Goal: Task Accomplishment & Management: Complete application form

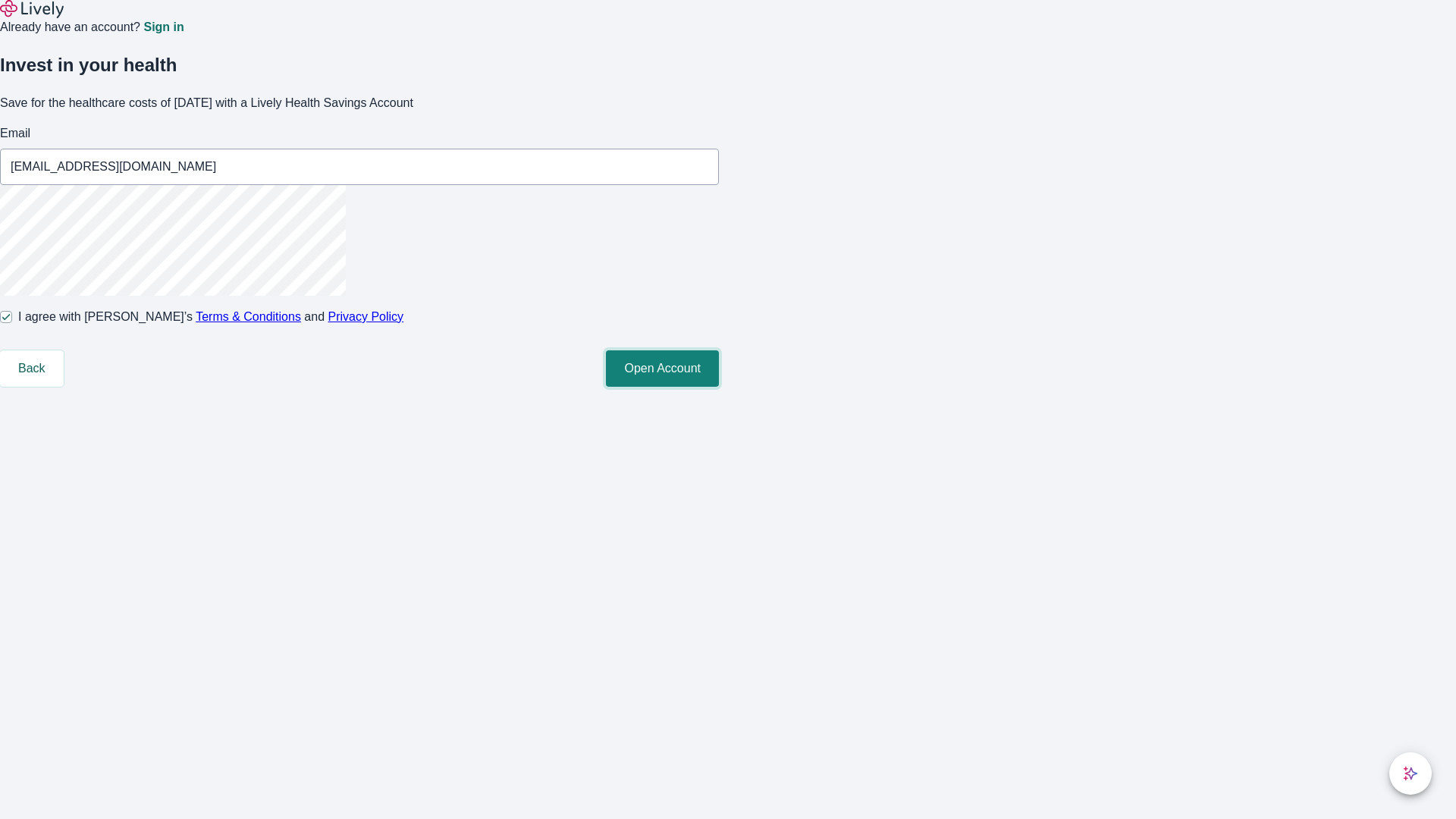
click at [719, 387] on button "Open Account" at bounding box center [661, 369] width 113 height 36
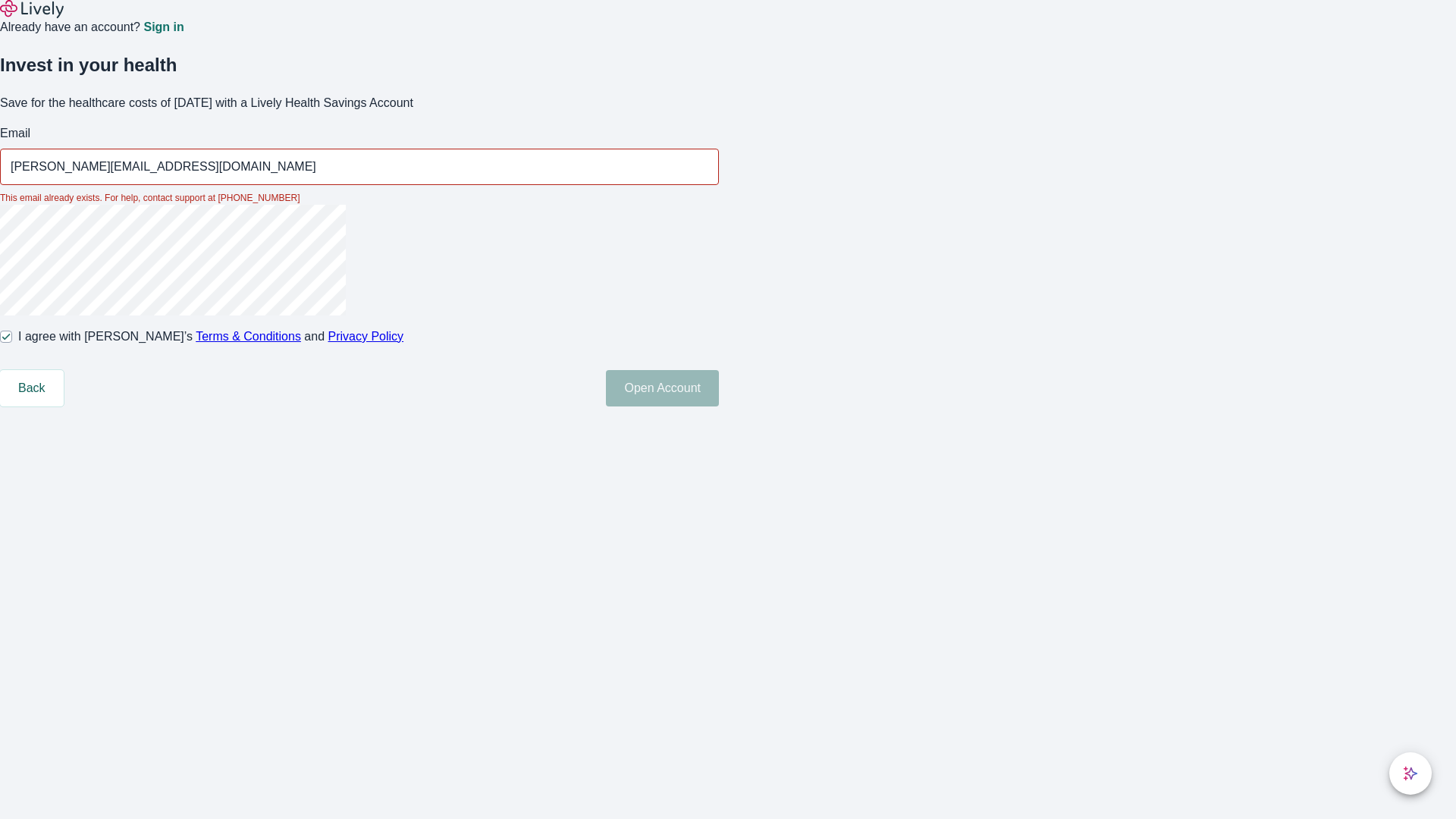
type input "[PERSON_NAME][EMAIL_ADDRESS][DOMAIN_NAME]"
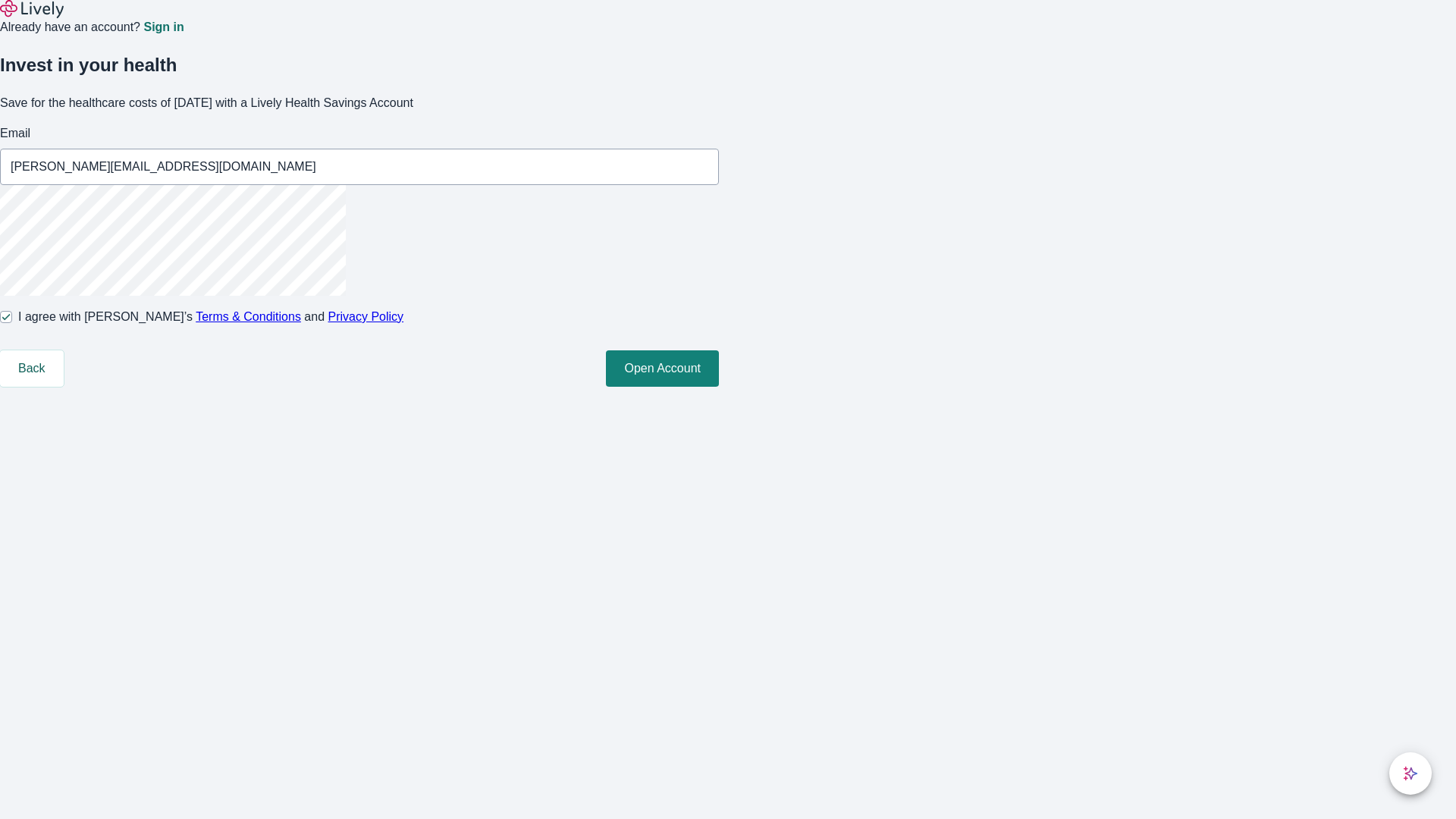
click at [12, 323] on input "I agree with Lively’s Terms & Conditions and Privacy Policy" at bounding box center [6, 317] width 12 height 12
checkbox input "false"
type input "[PERSON_NAME][EMAIL_ADDRESS][DOMAIN_NAME]"
click at [12, 323] on input "I agree with Lively’s Terms & Conditions and Privacy Policy" at bounding box center [6, 317] width 12 height 12
checkbox input "true"
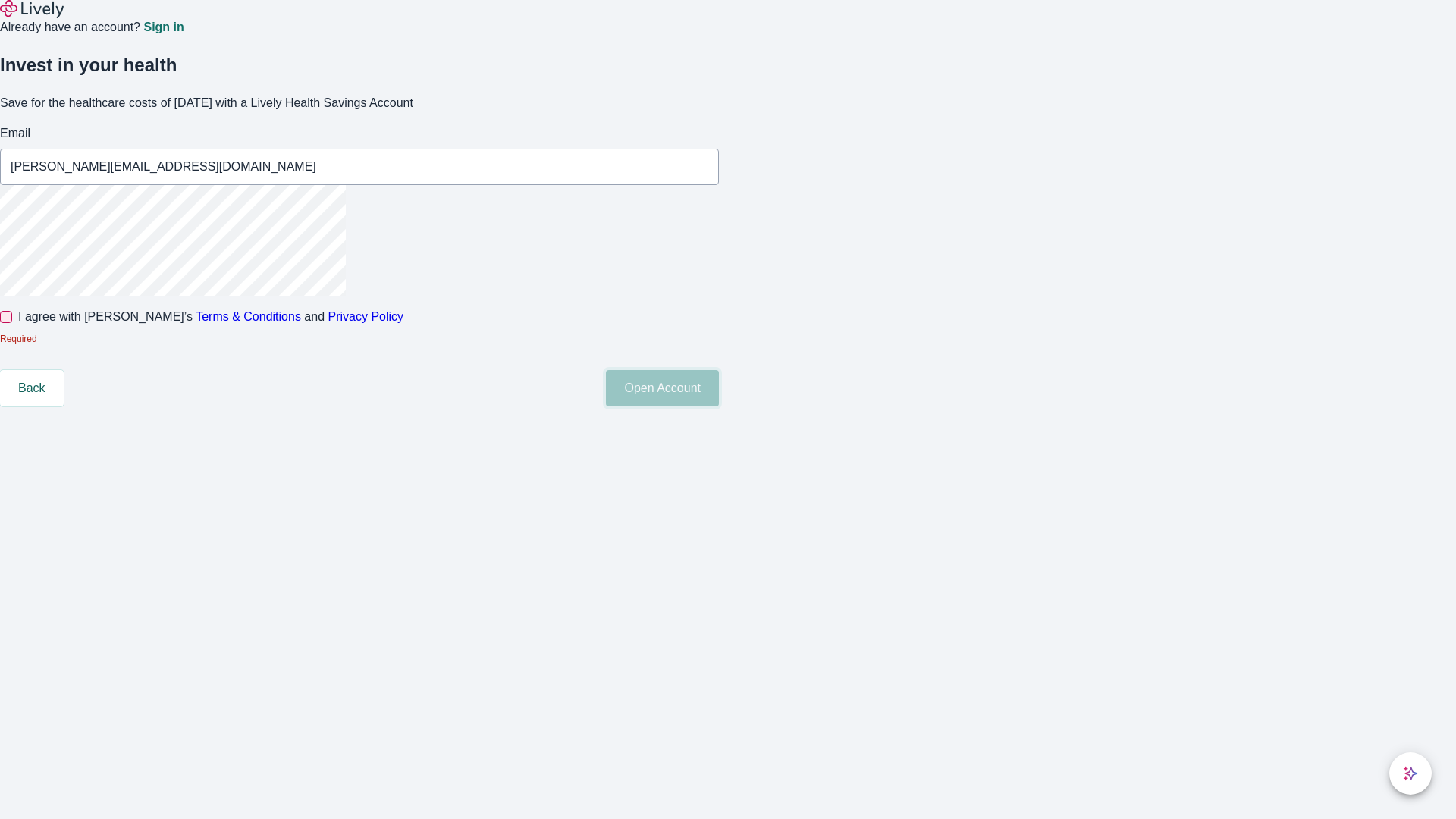
click at [719, 406] on button "Open Account" at bounding box center [661, 388] width 113 height 36
